Goal: Task Accomplishment & Management: Complete application form

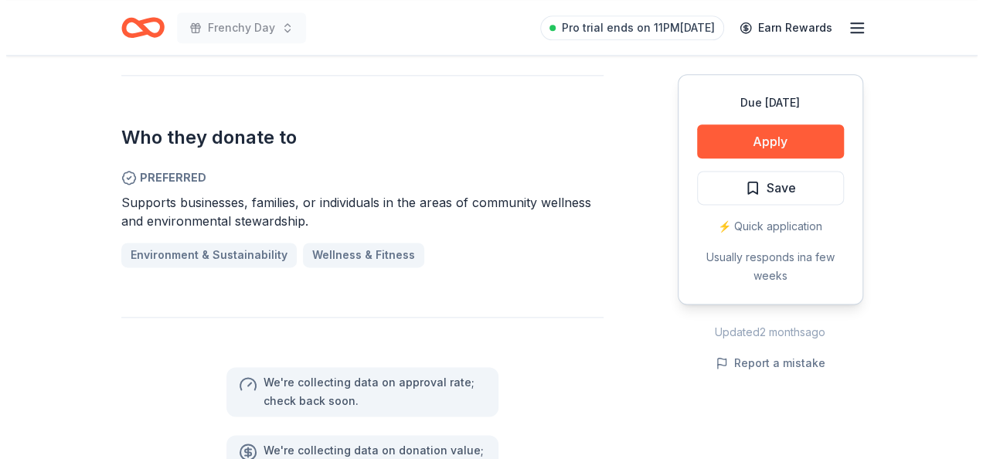
scroll to position [1082, 0]
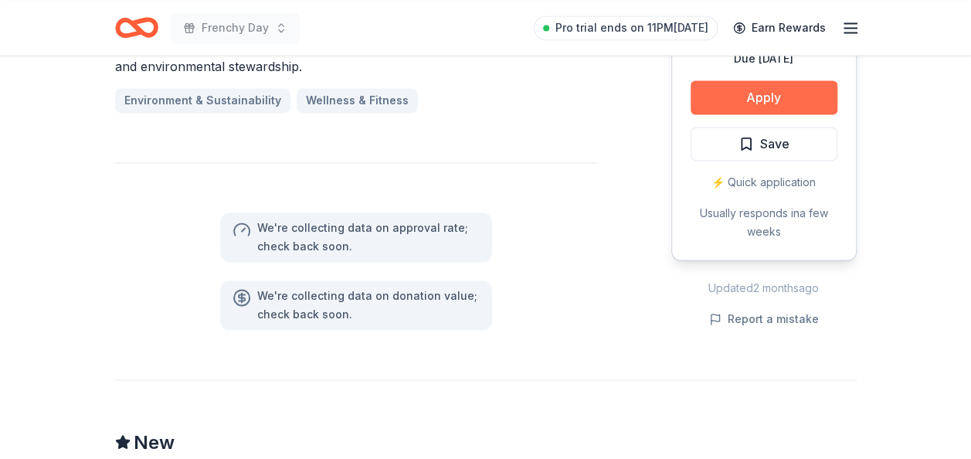
click at [755, 102] on button "Apply" at bounding box center [764, 97] width 147 height 34
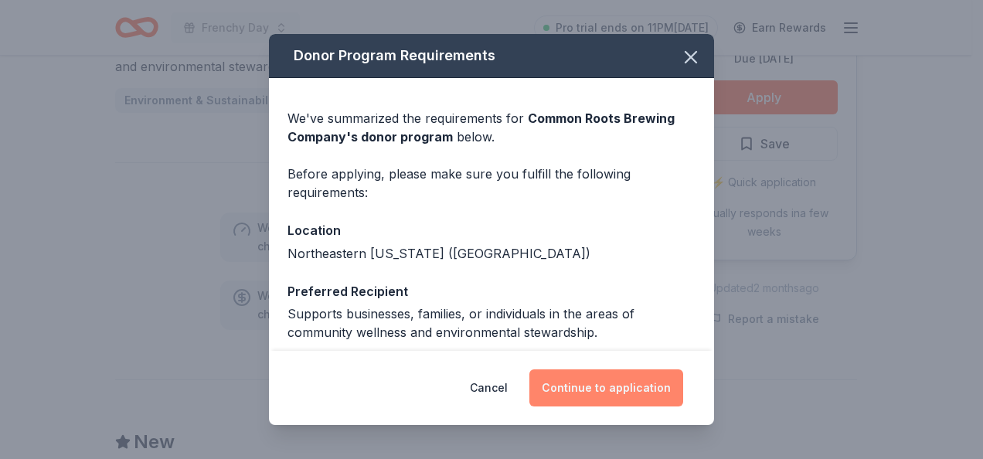
click at [611, 380] on button "Continue to application" at bounding box center [606, 387] width 154 height 37
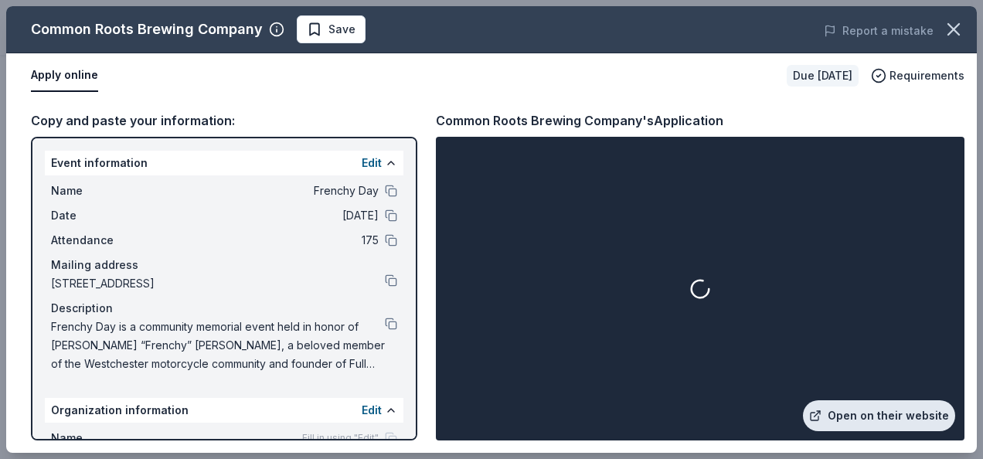
click at [889, 423] on link "Open on their website" at bounding box center [879, 415] width 152 height 31
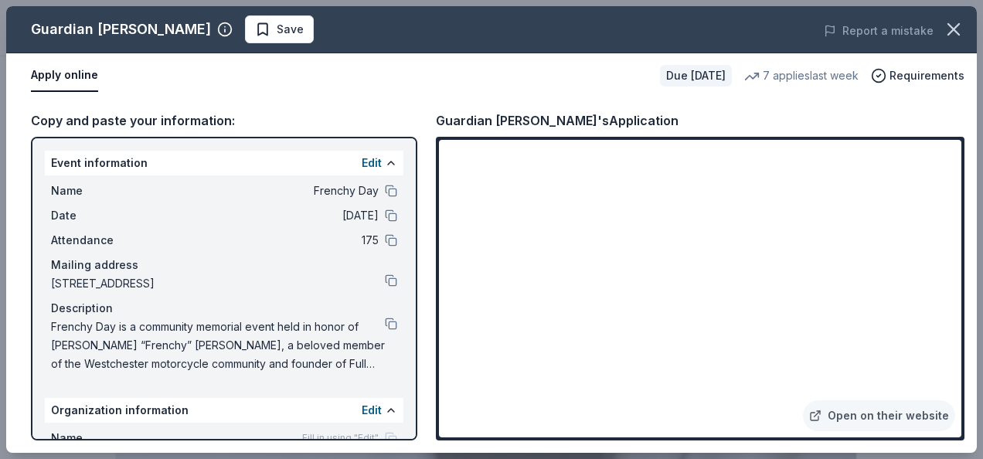
scroll to position [773, 0]
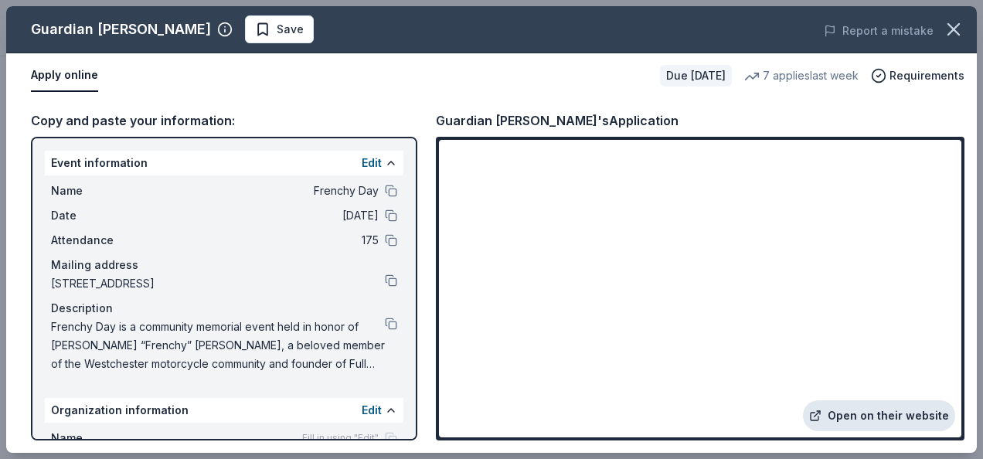
click at [936, 420] on link "Open on their website" at bounding box center [879, 415] width 152 height 31
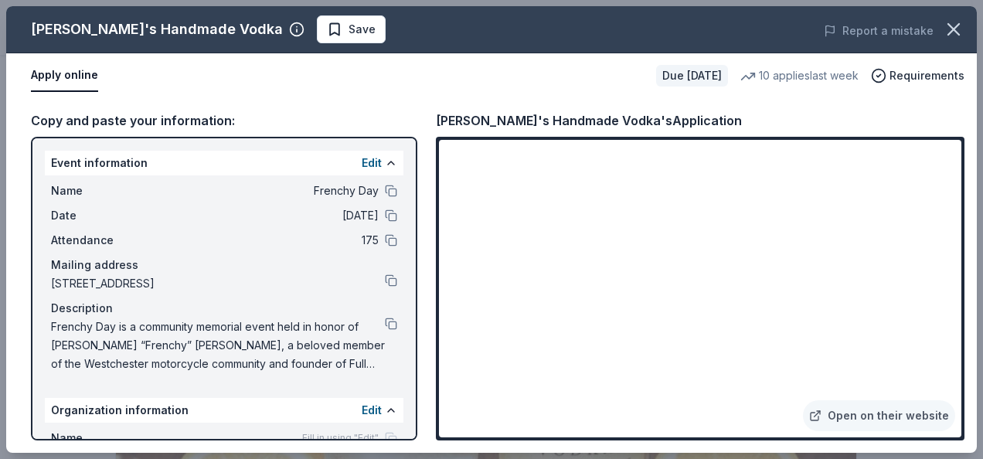
scroll to position [695, 0]
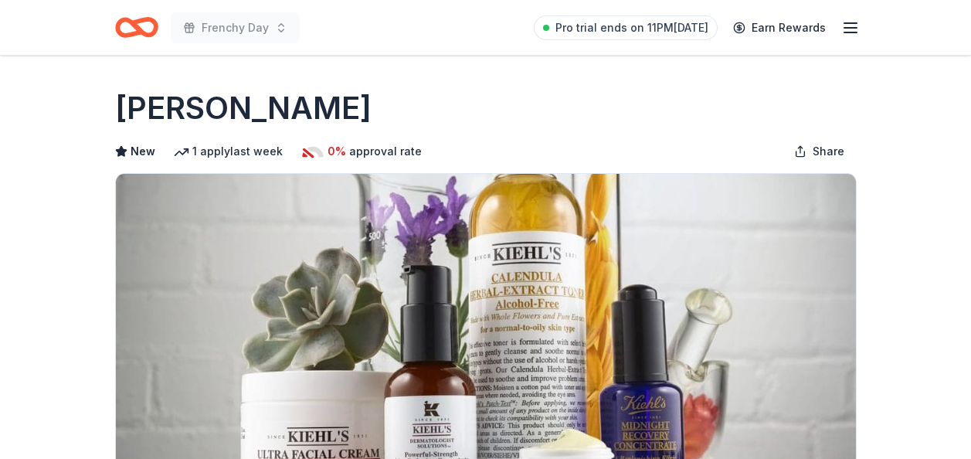
scroll to position [386, 0]
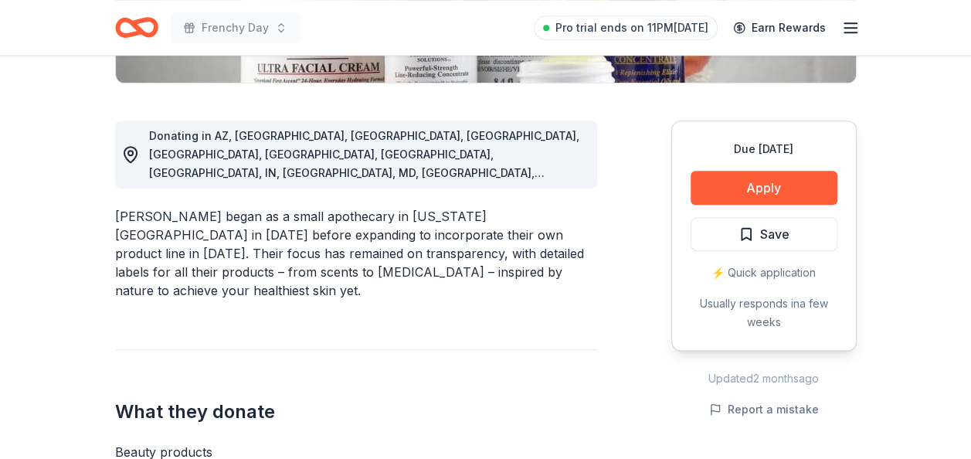
drag, startPoint x: 145, startPoint y: 246, endPoint x: 159, endPoint y: 236, distance: 17.4
click at [145, 247] on div "Kiehl's began as a small apothecary in New York City in 1851 before expanding t…" at bounding box center [356, 253] width 482 height 93
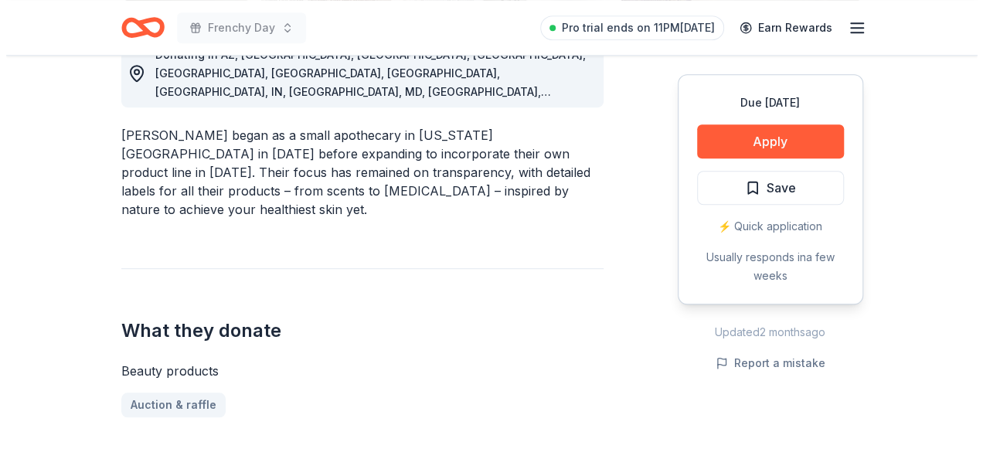
scroll to position [541, 0]
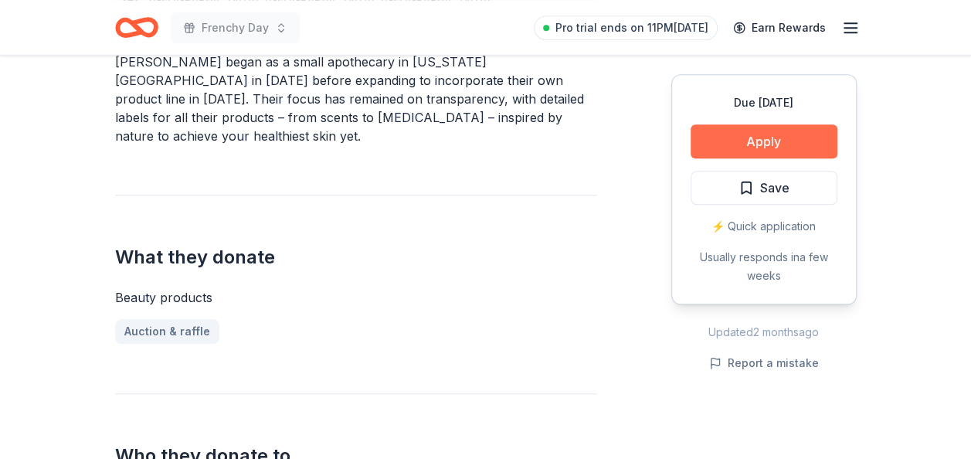
click at [796, 142] on button "Apply" at bounding box center [764, 141] width 147 height 34
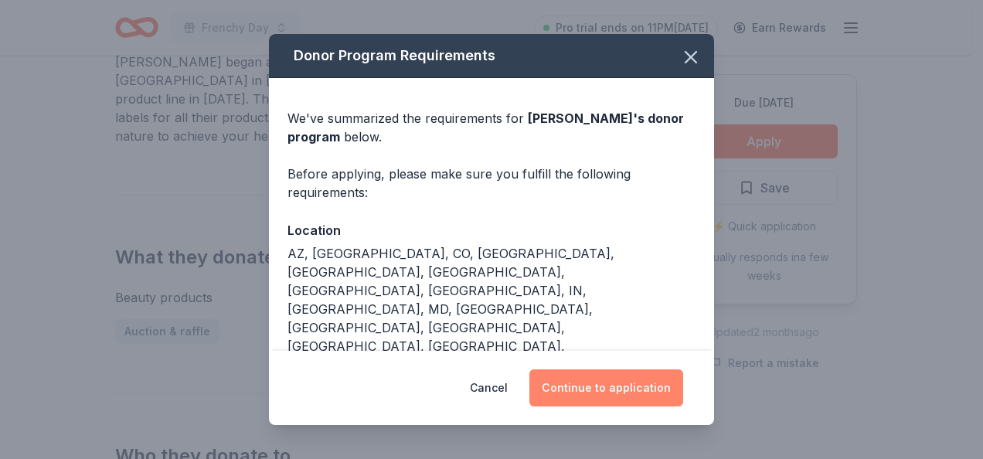
click at [579, 386] on button "Continue to application" at bounding box center [606, 387] width 154 height 37
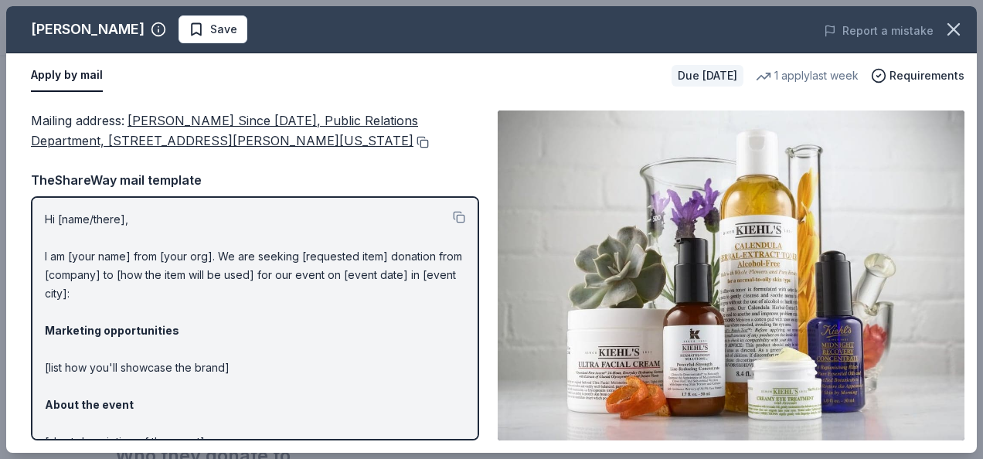
click at [413, 142] on button at bounding box center [420, 142] width 15 height 12
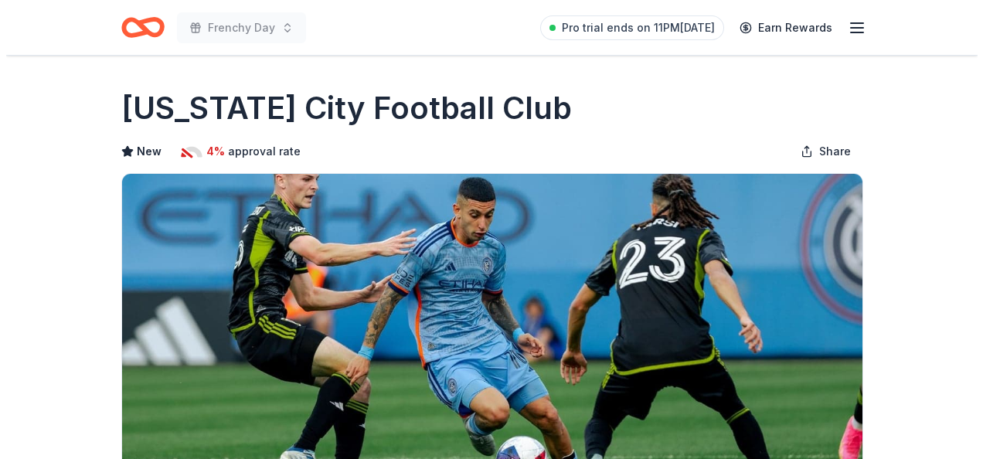
scroll to position [386, 0]
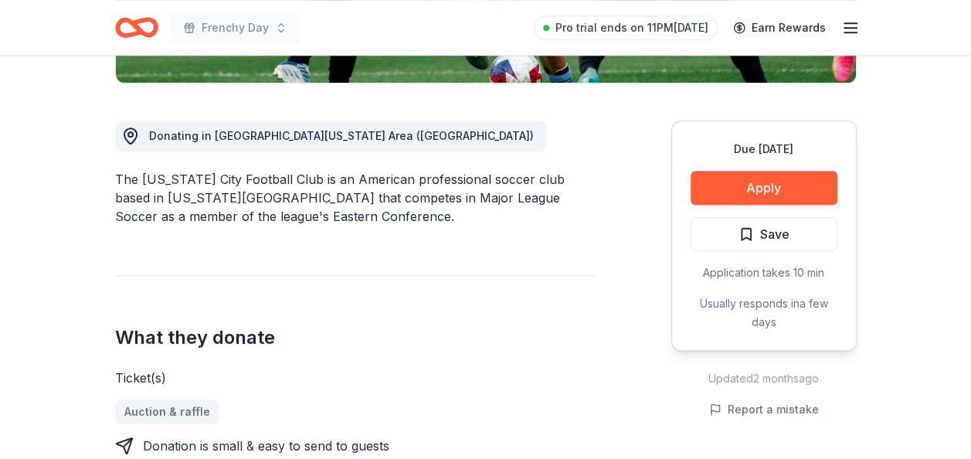
click at [791, 189] on button "Apply" at bounding box center [764, 188] width 147 height 34
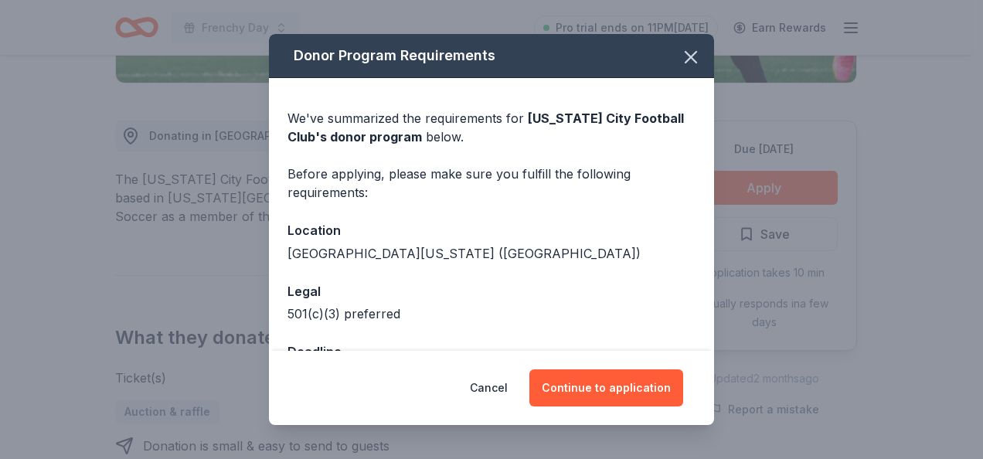
click at [646, 406] on div "Cancel Continue to application" at bounding box center [491, 388] width 445 height 74
click at [638, 391] on button "Continue to application" at bounding box center [606, 387] width 154 height 37
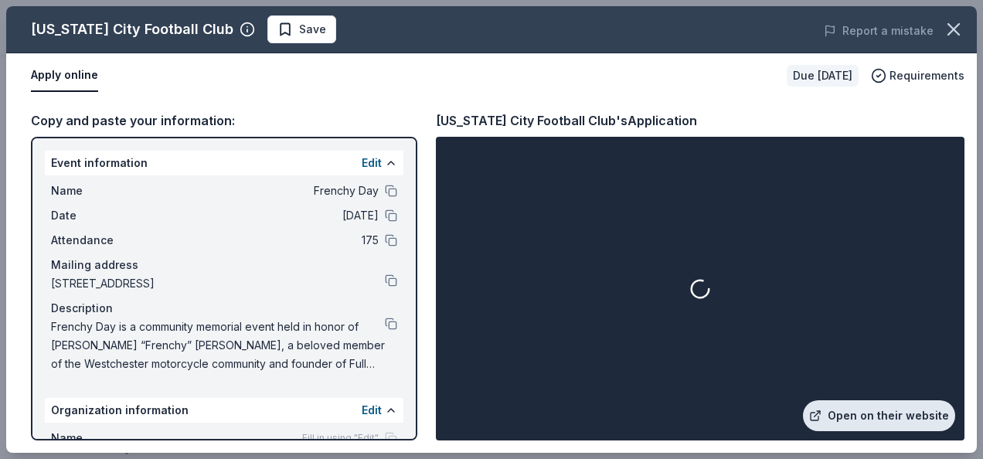
click at [918, 424] on link "Open on their website" at bounding box center [879, 415] width 152 height 31
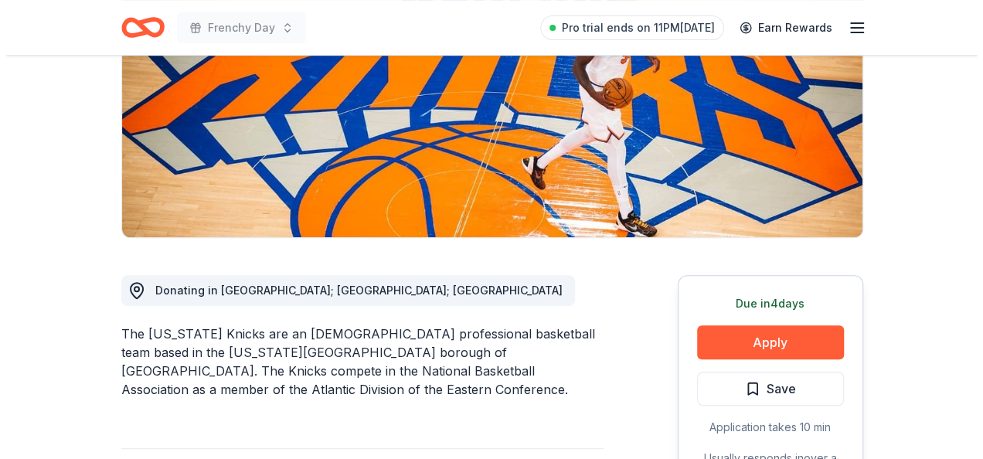
scroll to position [386, 0]
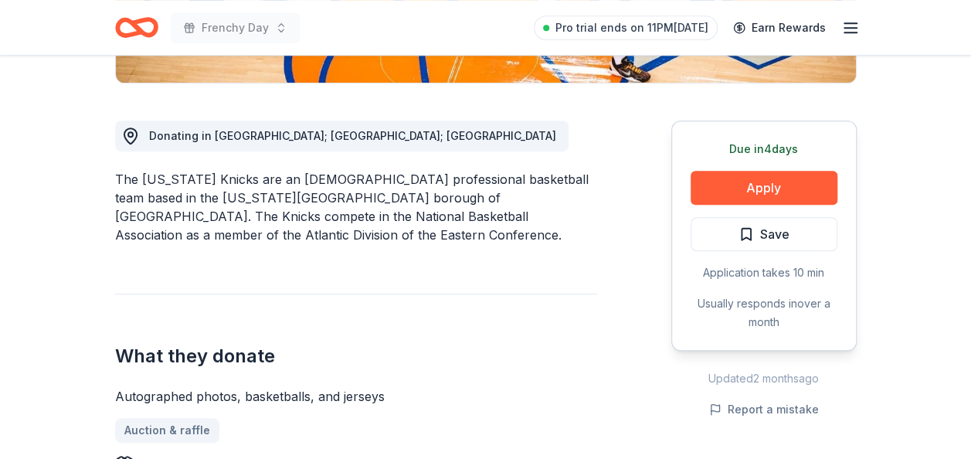
click at [762, 204] on div "Due in 4 days Apply Save Application takes 10 min Usually responds in over a mo…" at bounding box center [764, 236] width 185 height 230
click at [742, 190] on button "Apply" at bounding box center [764, 188] width 147 height 34
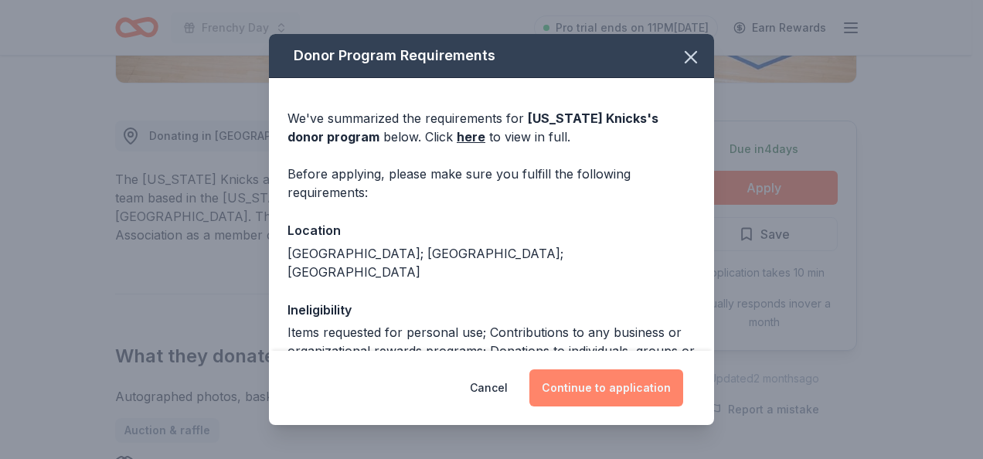
click at [577, 393] on button "Continue to application" at bounding box center [606, 387] width 154 height 37
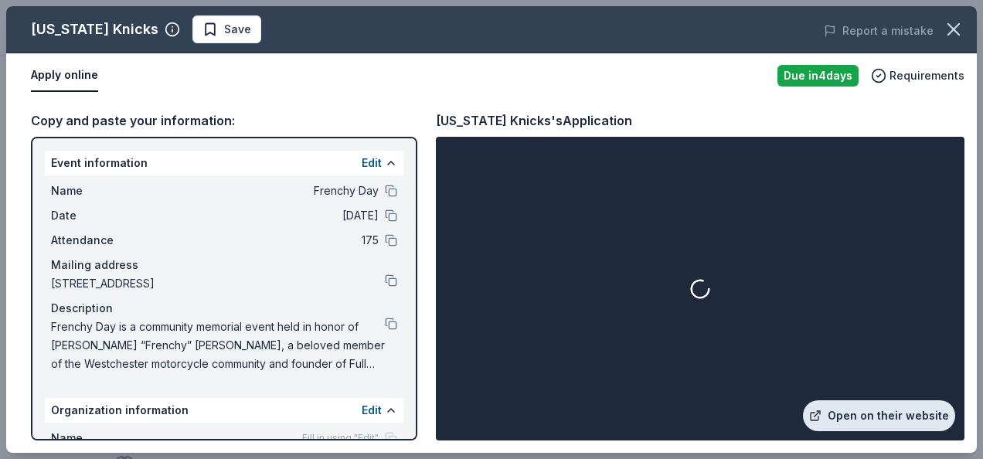
click at [858, 419] on link "Open on their website" at bounding box center [879, 415] width 152 height 31
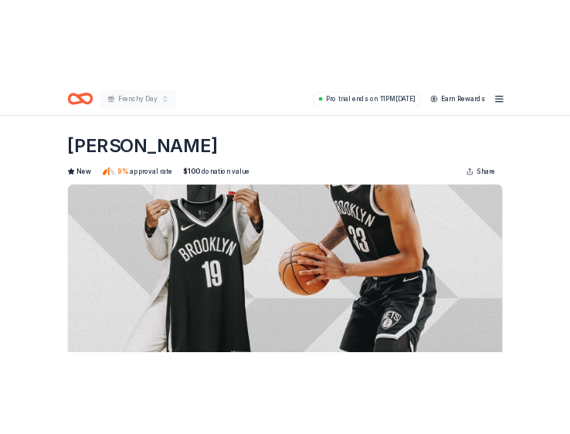
scroll to position [309, 0]
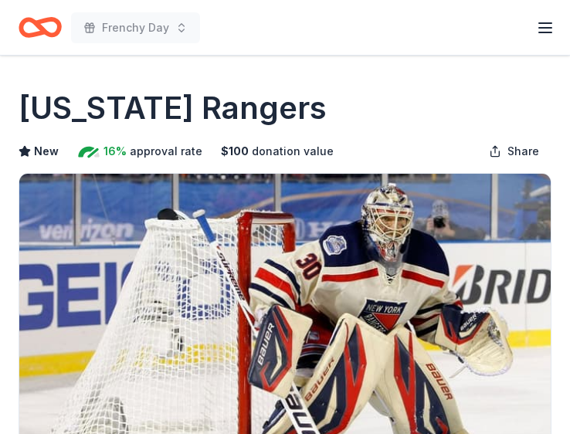
scroll to position [386, 0]
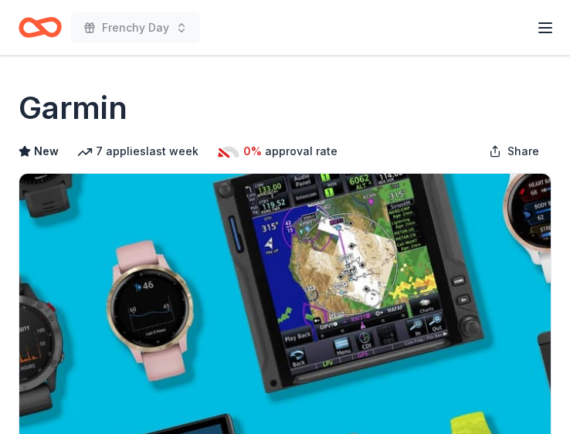
scroll to position [695, 0]
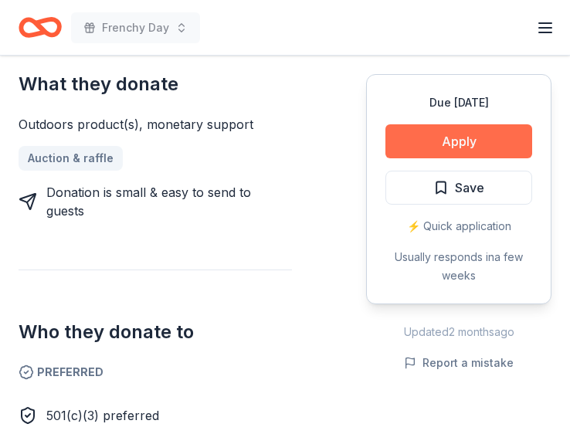
click at [438, 148] on button "Apply" at bounding box center [459, 141] width 147 height 34
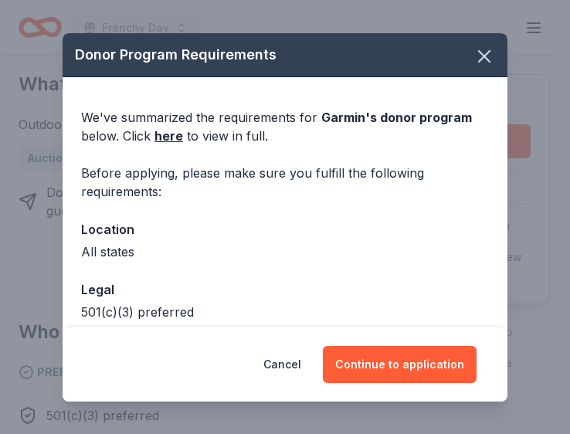
scroll to position [677, 0]
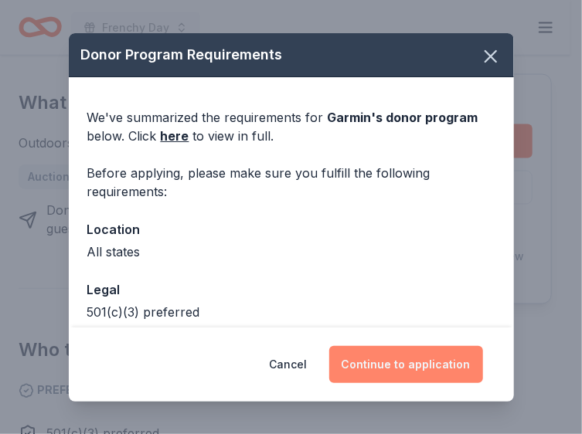
click at [368, 355] on button "Continue to application" at bounding box center [406, 364] width 154 height 37
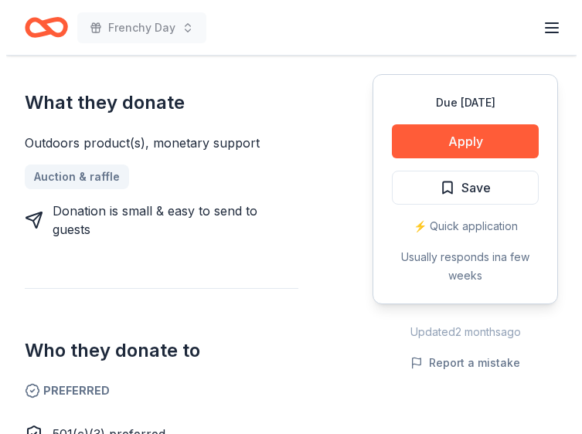
scroll to position [658, 0]
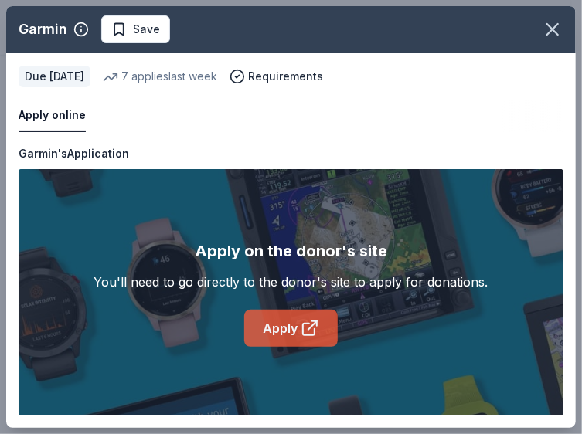
click at [292, 325] on link "Apply" at bounding box center [291, 328] width 94 height 37
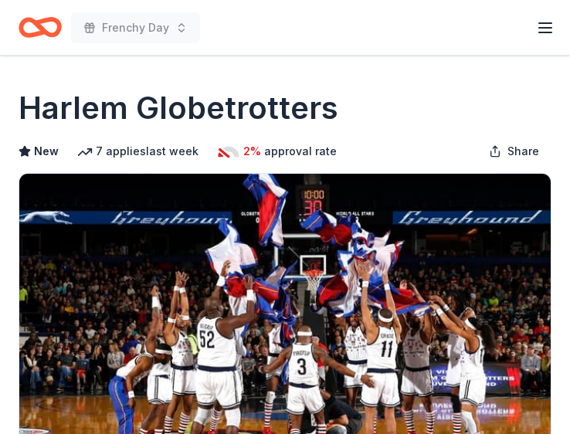
scroll to position [773, 0]
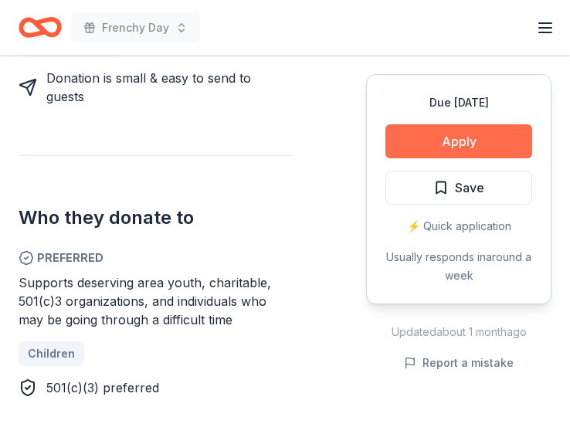
click at [475, 148] on button "Apply" at bounding box center [459, 141] width 147 height 34
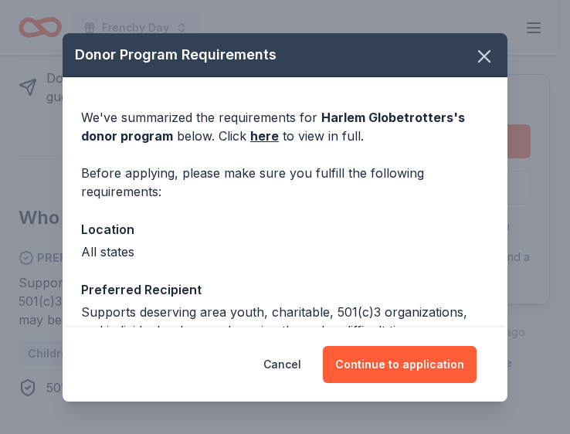
scroll to position [754, 0]
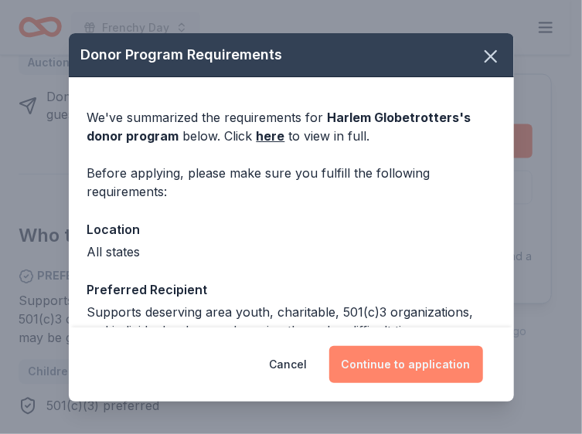
click at [361, 364] on button "Continue to application" at bounding box center [406, 364] width 154 height 37
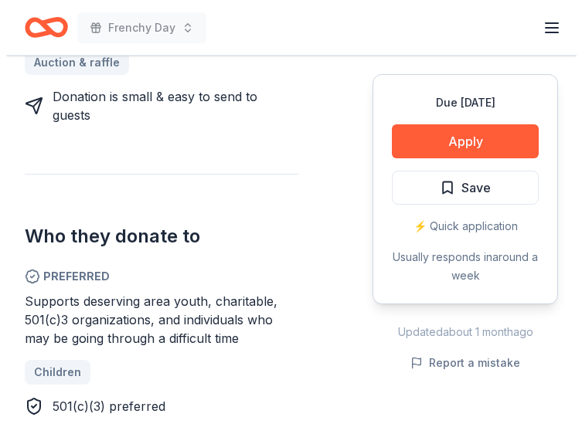
scroll to position [736, 0]
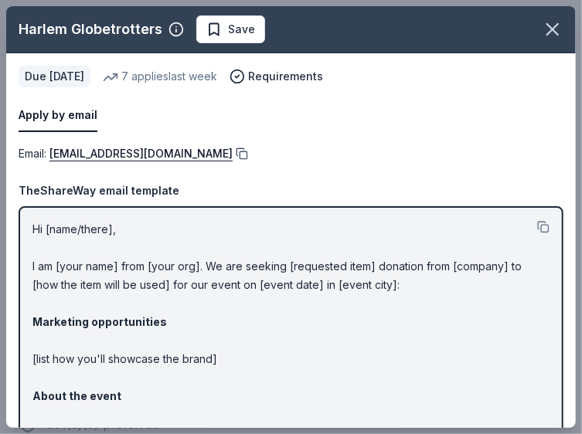
click at [233, 154] on button at bounding box center [240, 154] width 15 height 12
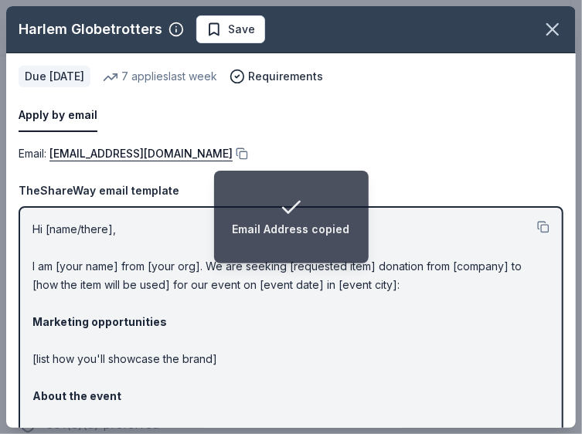
click at [281, 366] on p "Hi [name/there], I am [your name] from [your org]. We are seeking [requested it…" at bounding box center [290, 414] width 517 height 389
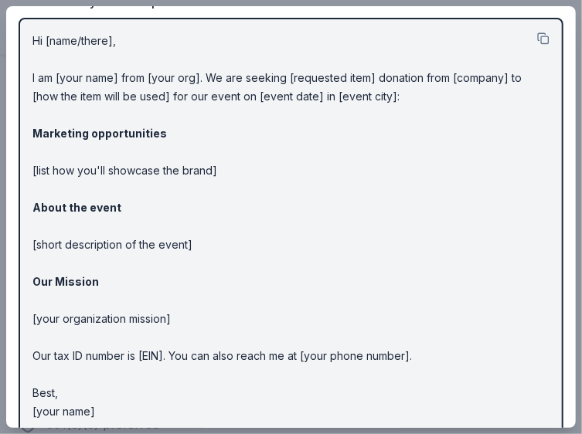
scroll to position [207, 0]
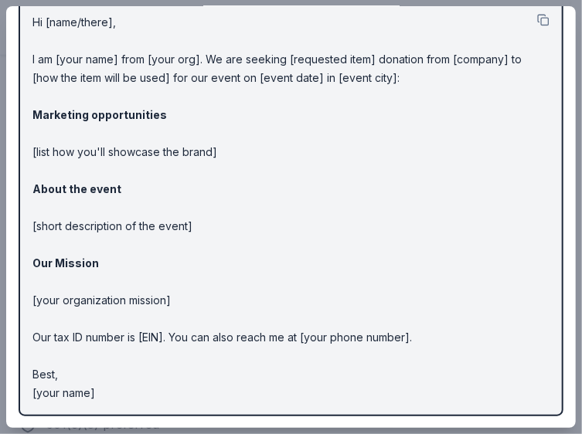
drag, startPoint x: 99, startPoint y: 396, endPoint x: 74, endPoint y: 94, distance: 303.1
click at [74, 94] on p "Hi [name/there], I am [your name] from [your org]. We are seeking [requested it…" at bounding box center [290, 207] width 517 height 389
drag, startPoint x: 94, startPoint y: 400, endPoint x: 50, endPoint y: 277, distance: 129.5
click at [50, 277] on p "Hi [name/there], I am [your name] from [your org]. We are seeking [requested it…" at bounding box center [290, 207] width 517 height 389
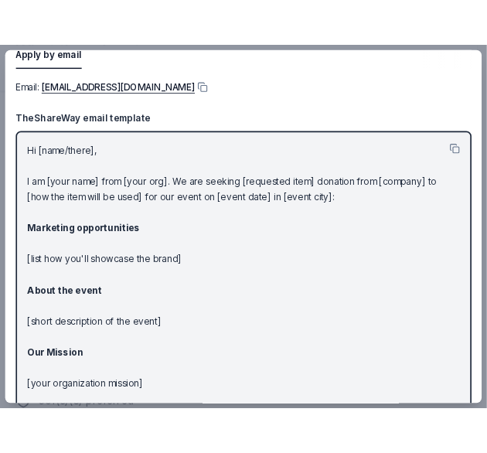
scroll to position [0, 0]
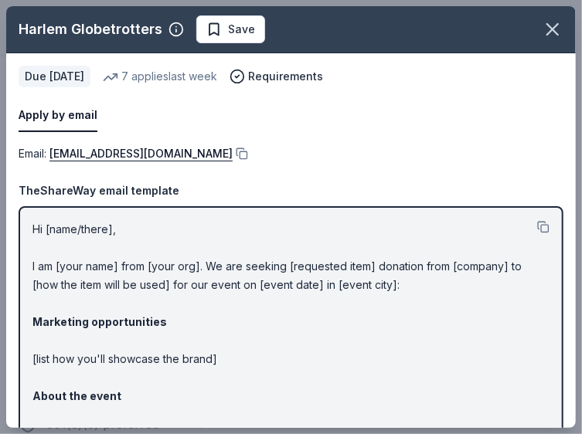
click at [37, 229] on p "Hi [name/there], I am [your name] from [your org]. We are seeking [requested it…" at bounding box center [290, 414] width 517 height 389
click at [537, 225] on button at bounding box center [543, 227] width 12 height 12
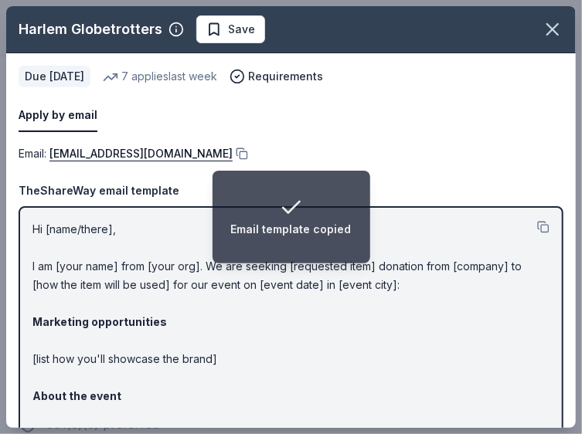
click at [448, 301] on p "Hi [name/there], I am [your name] from [your org]. We are seeking [requested it…" at bounding box center [290, 414] width 517 height 389
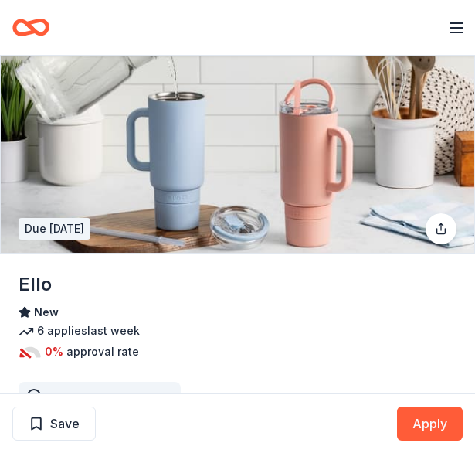
scroll to position [695, 0]
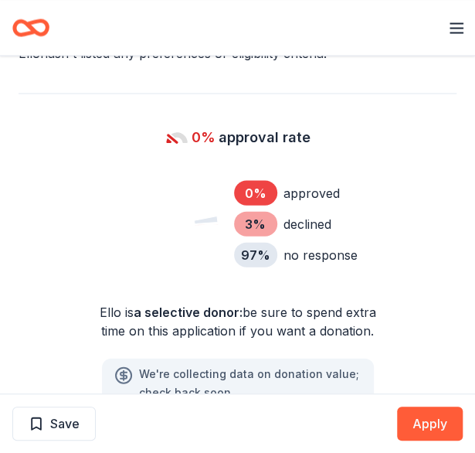
click at [403, 186] on div "0 % approved 3 % declined 97 % no response" at bounding box center [238, 226] width 438 height 116
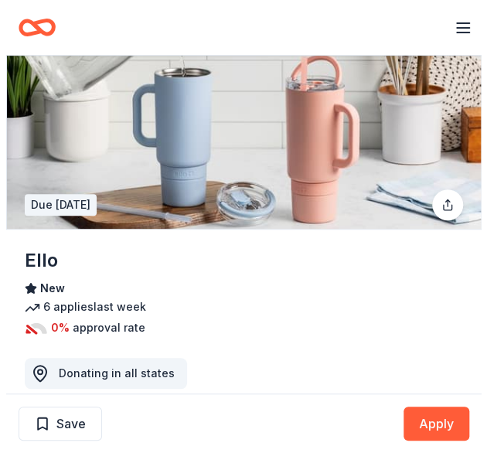
scroll to position [0, 0]
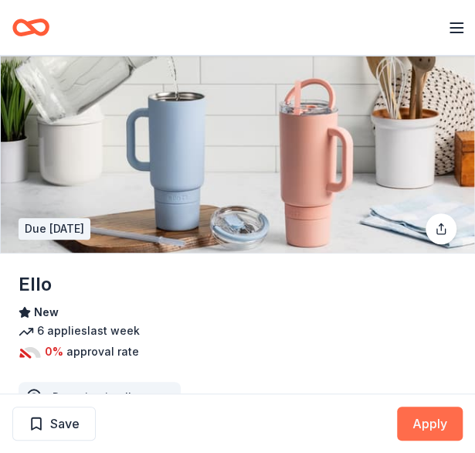
click at [435, 430] on button "Apply" at bounding box center [430, 423] width 66 height 34
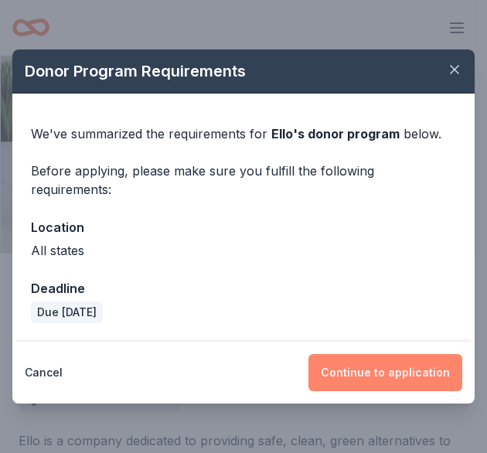
click at [427, 369] on button "Continue to application" at bounding box center [385, 372] width 154 height 37
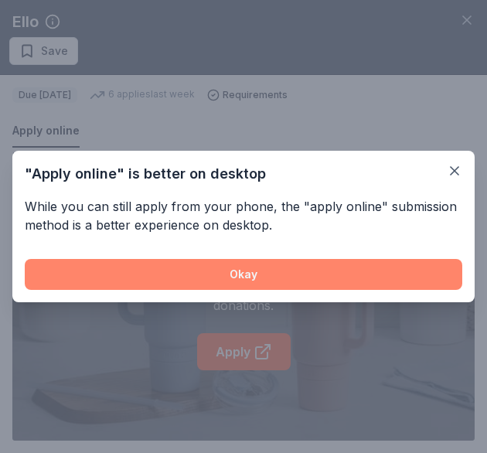
click at [320, 265] on button "Okay" at bounding box center [243, 274] width 437 height 31
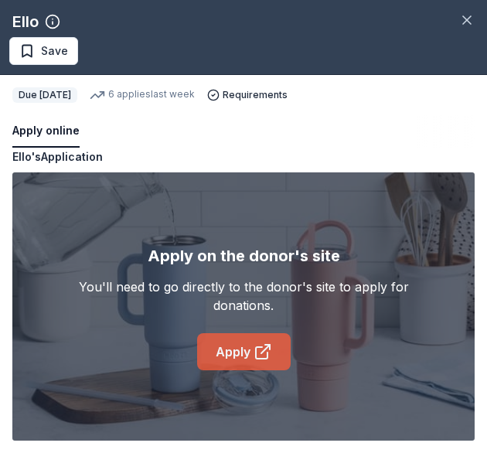
click at [221, 359] on link "Apply" at bounding box center [244, 351] width 94 height 37
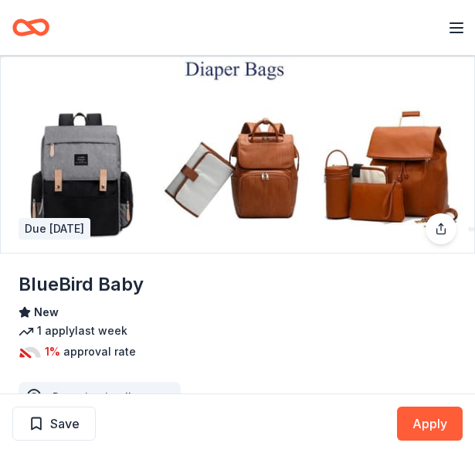
scroll to position [773, 0]
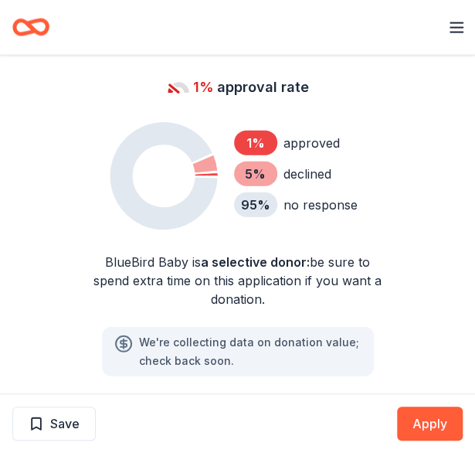
click at [99, 24] on div "Frenchy Day" at bounding box center [226, 27] width 429 height 36
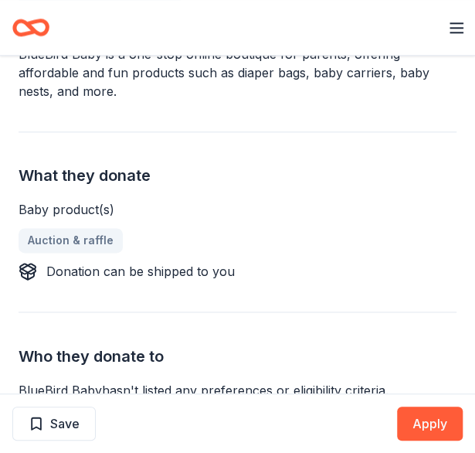
scroll to position [0, 0]
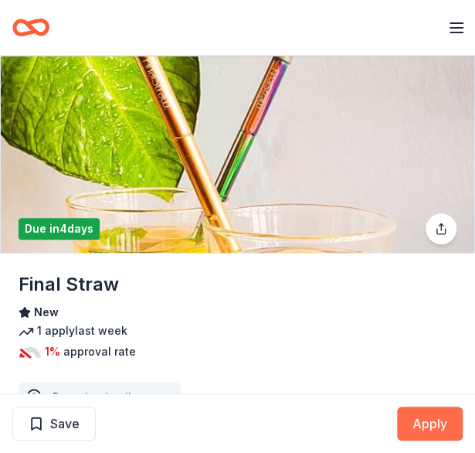
click at [422, 413] on button "Apply" at bounding box center [430, 423] width 66 height 34
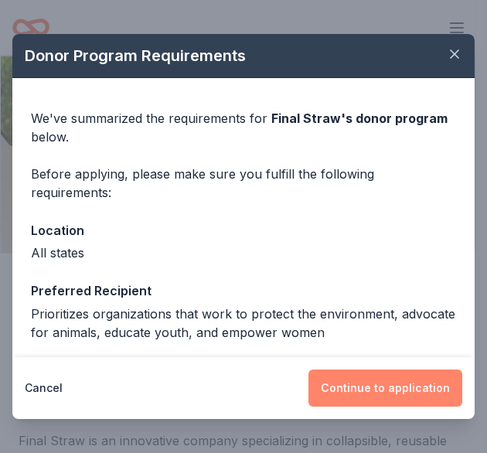
click at [429, 389] on button "Continue to application" at bounding box center [385, 387] width 154 height 37
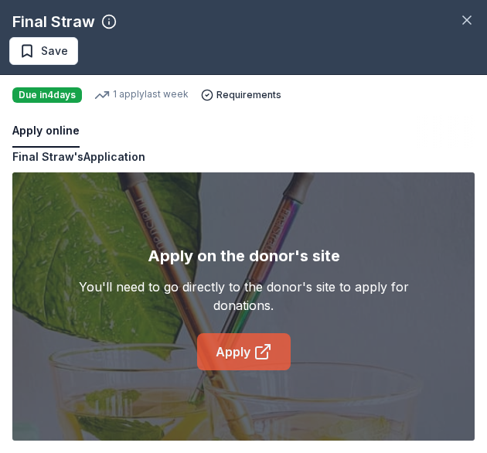
click at [242, 359] on link "Apply" at bounding box center [244, 351] width 94 height 37
